Goal: Task Accomplishment & Management: Manage account settings

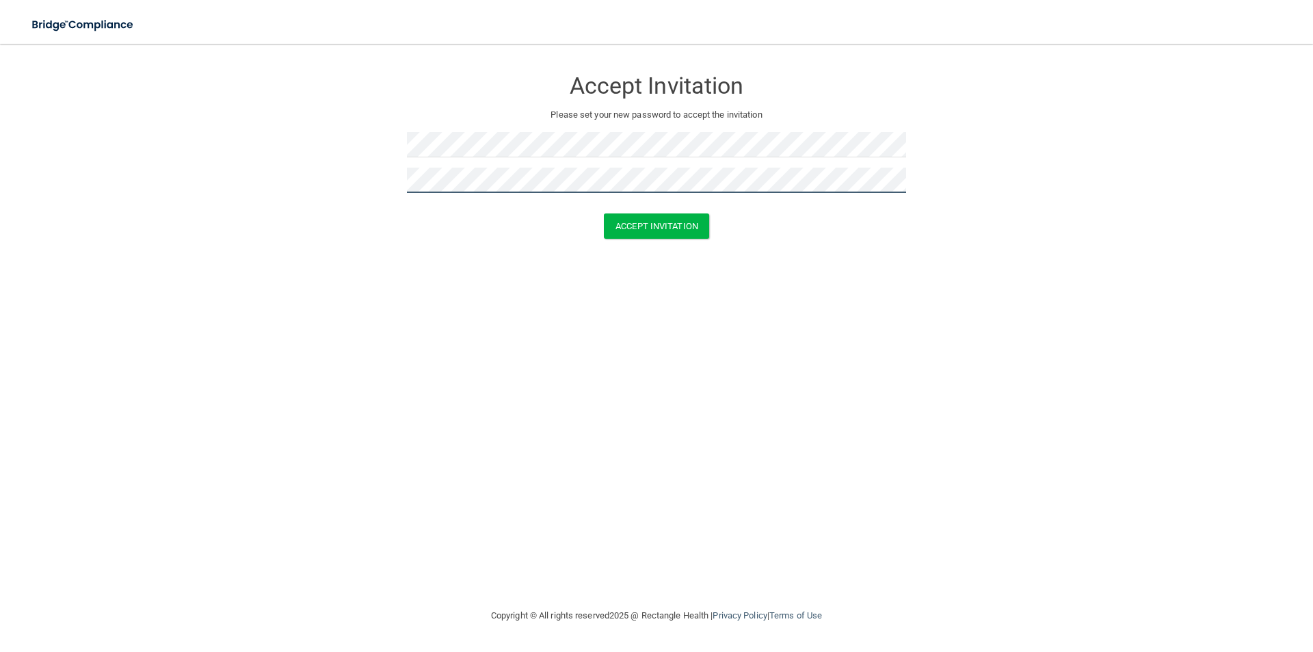
click at [604, 213] on button "Accept Invitation" at bounding box center [656, 225] width 105 height 25
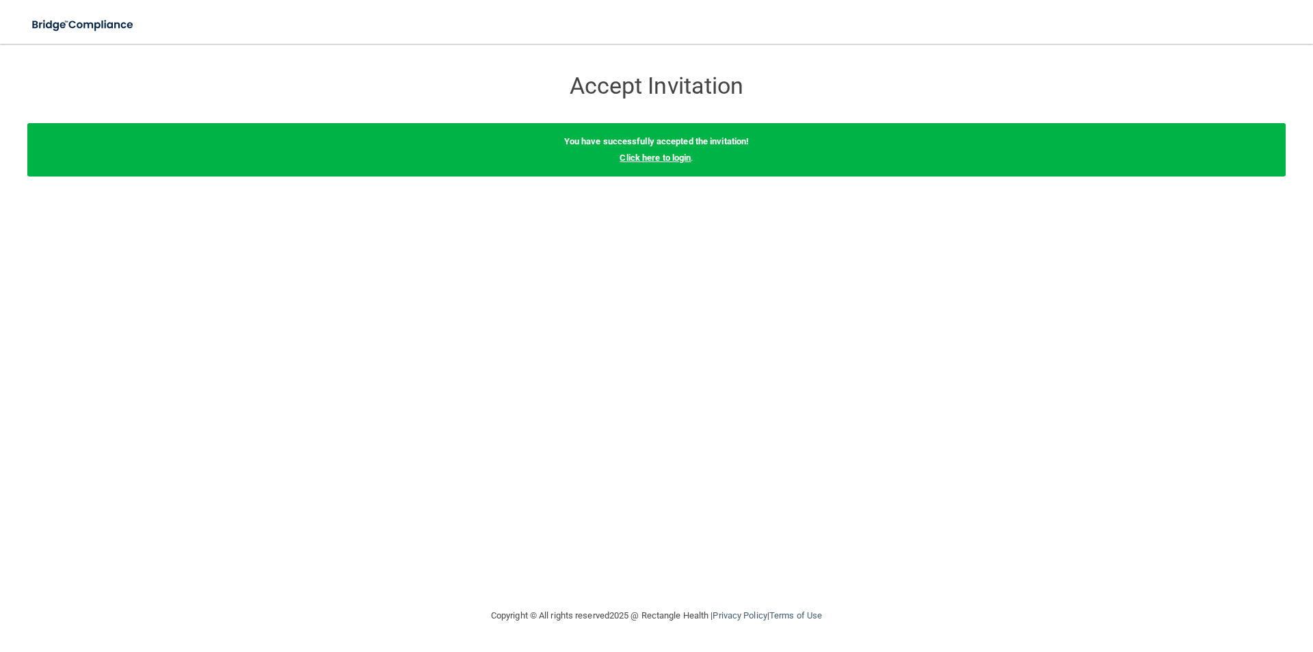
click at [651, 162] on link "Click here to login" at bounding box center [655, 158] width 71 height 10
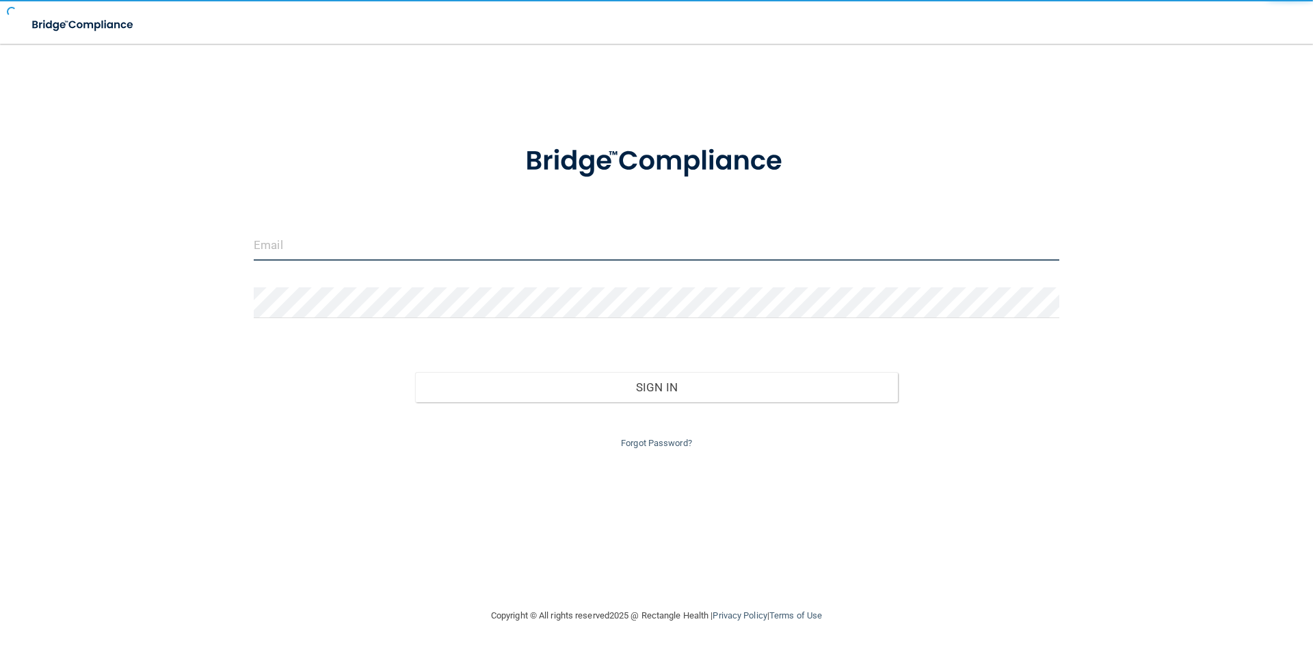
type input "[PERSON_NAME][EMAIL_ADDRESS][PERSON_NAME][DOMAIN_NAME]"
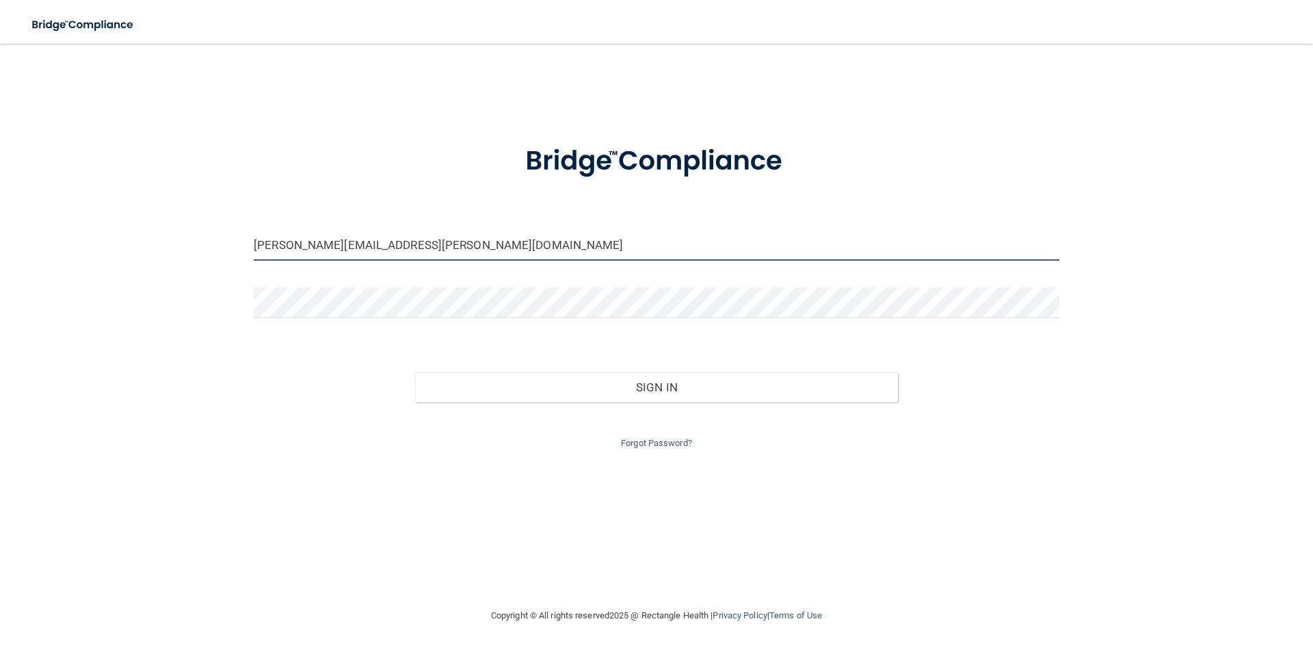
click at [460, 241] on input "[PERSON_NAME][EMAIL_ADDRESS][PERSON_NAME][DOMAIN_NAME]" at bounding box center [657, 245] width 806 height 31
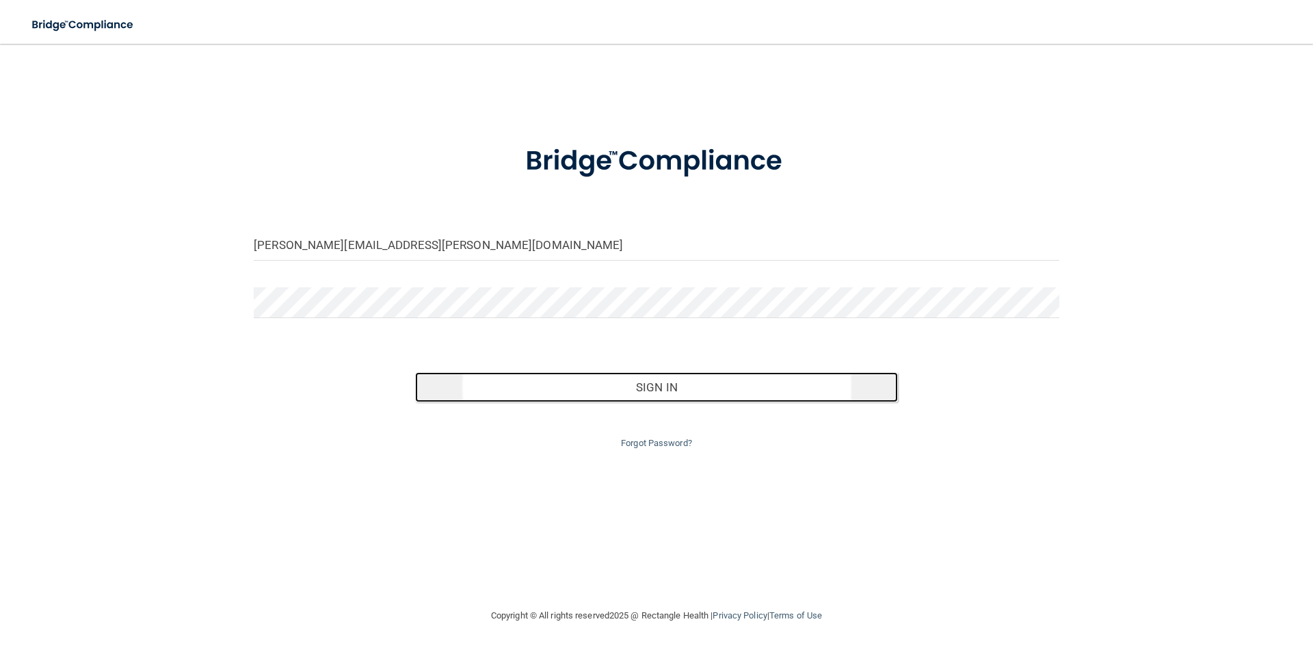
click at [670, 393] on button "Sign In" at bounding box center [657, 387] width 484 height 30
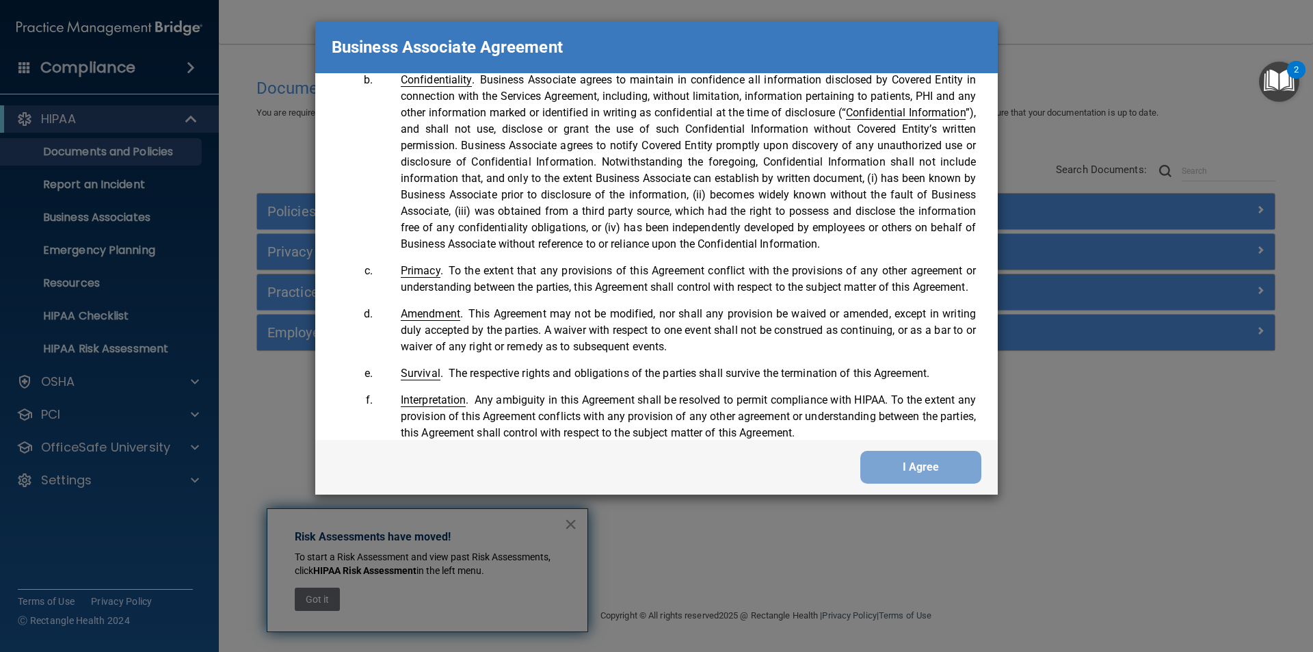
scroll to position [2790, 0]
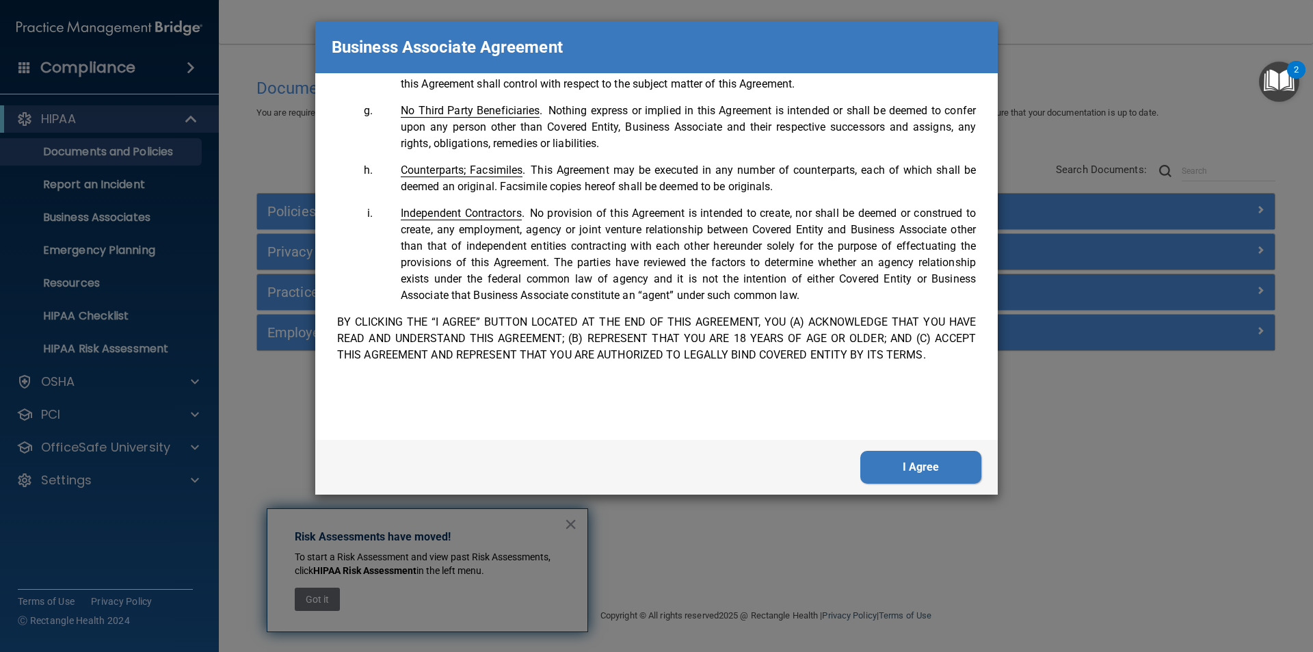
click at [927, 455] on button "I Agree" at bounding box center [921, 467] width 121 height 33
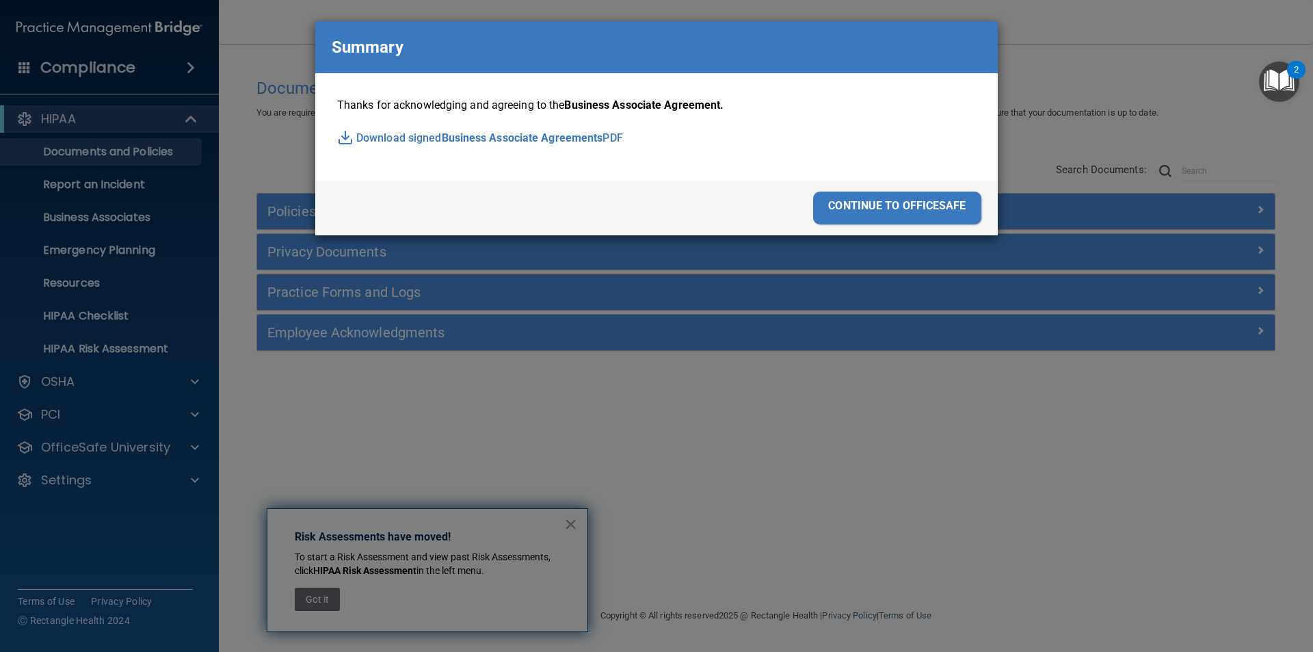
click at [870, 212] on div "continue to officesafe" at bounding box center [897, 208] width 168 height 33
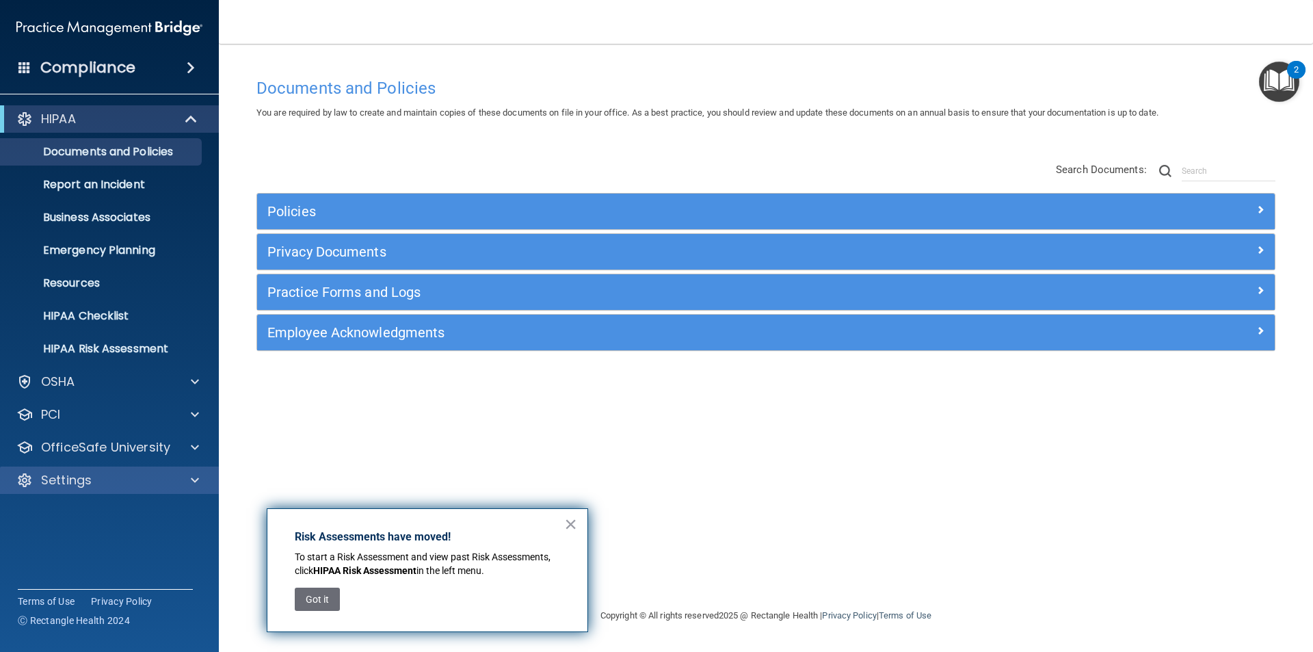
click at [94, 490] on div "Settings" at bounding box center [110, 480] width 220 height 27
click at [161, 485] on div "Settings" at bounding box center [91, 480] width 170 height 16
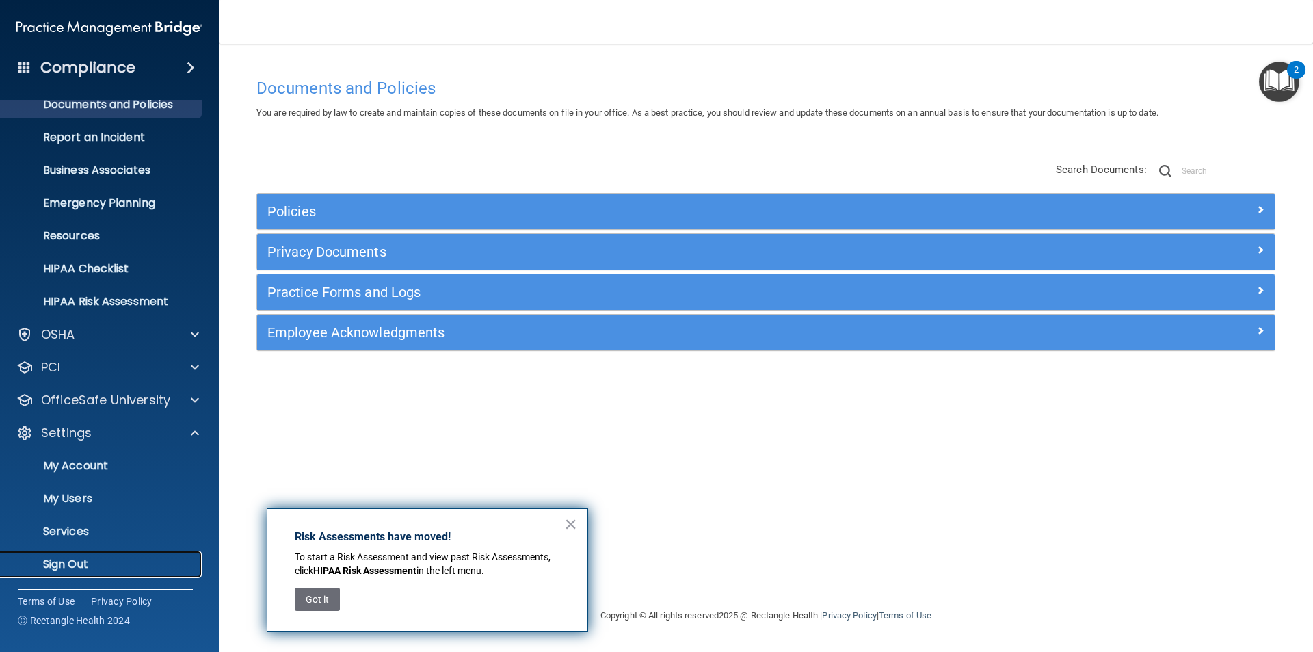
click at [53, 560] on p "Sign Out" at bounding box center [102, 565] width 187 height 14
